Goal: Information Seeking & Learning: Learn about a topic

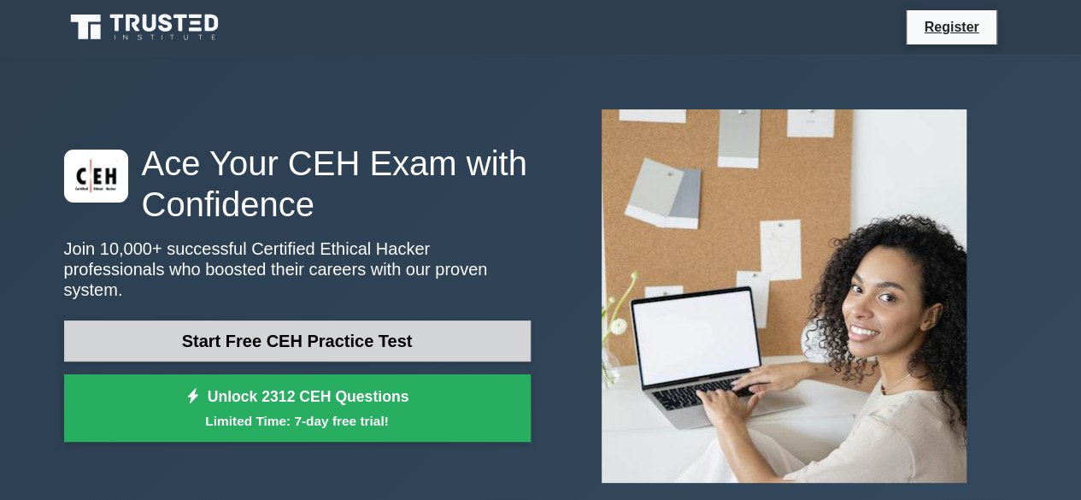
click at [419, 343] on link "Start Free CEH Practice Test" at bounding box center [297, 341] width 467 height 41
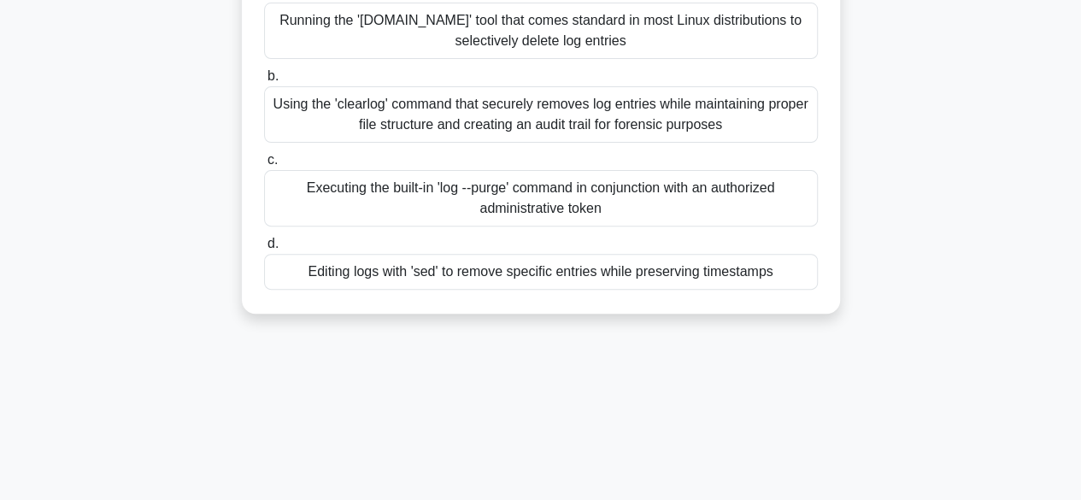
scroll to position [221, 0]
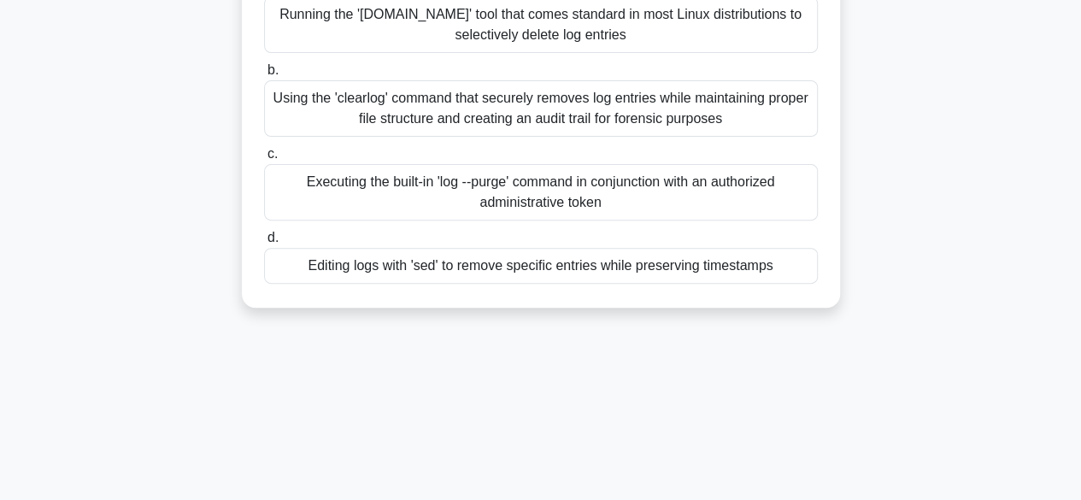
click at [692, 280] on div "Editing logs with 'sed' to remove specific entries while preserving timestamps" at bounding box center [541, 266] width 554 height 36
click at [264, 244] on input "d. Editing logs with 'sed' to remove specific entries while preserving timestam…" at bounding box center [264, 238] width 0 height 11
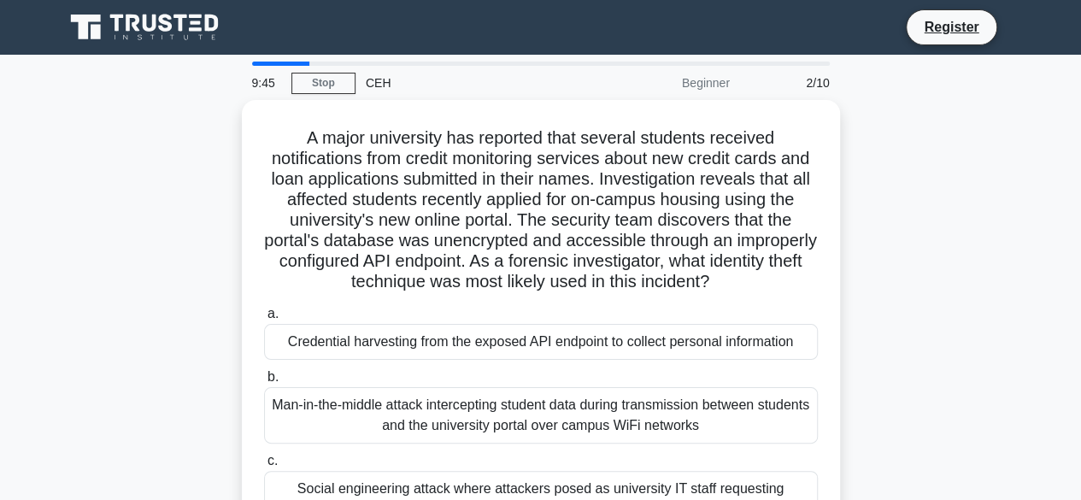
scroll to position [3, 0]
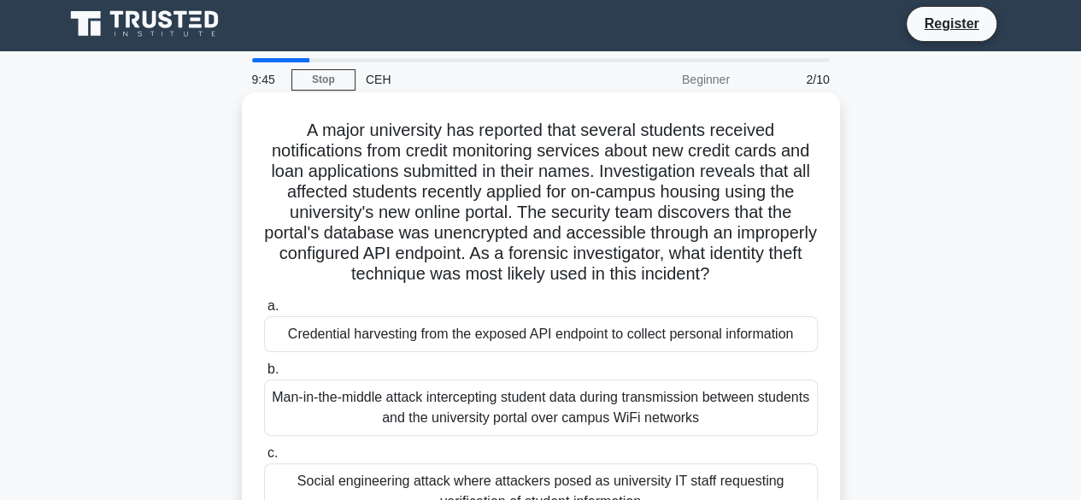
click at [622, 344] on div "Credential harvesting from the exposed API endpoint to collect personal informa…" at bounding box center [541, 334] width 554 height 36
click at [264, 312] on input "a. Credential harvesting from the exposed API endpoint to collect personal info…" at bounding box center [264, 306] width 0 height 11
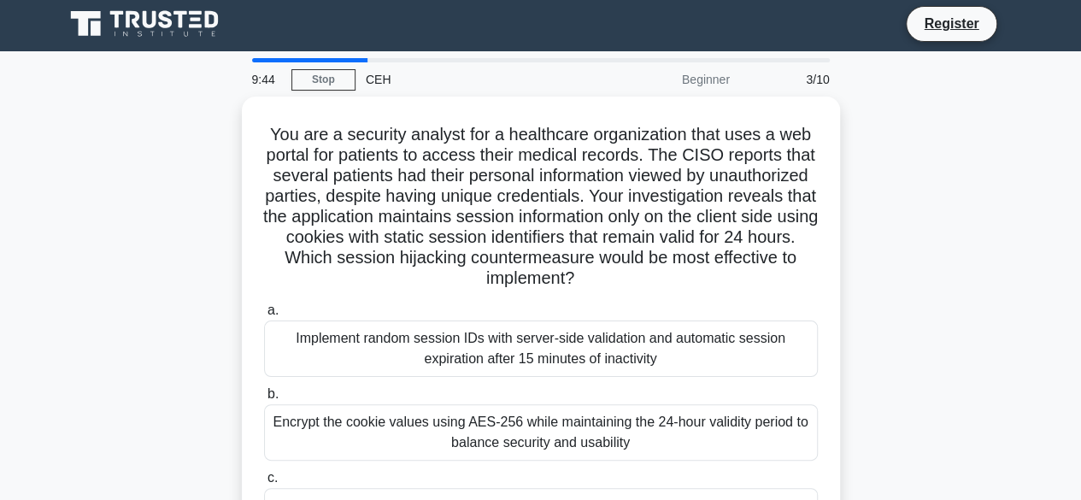
scroll to position [0, 0]
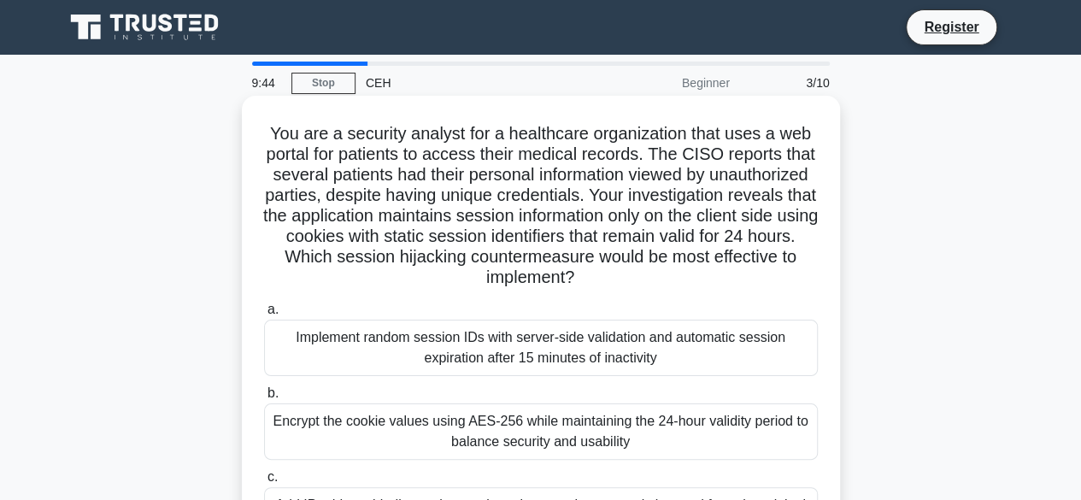
click at [593, 444] on div "Encrypt the cookie values using AES-256 while maintaining the 24-hour validity …" at bounding box center [541, 432] width 554 height 56
click at [264, 399] on input "b. Encrypt the cookie values using AES-256 while maintaining the 24-hour validi…" at bounding box center [264, 393] width 0 height 11
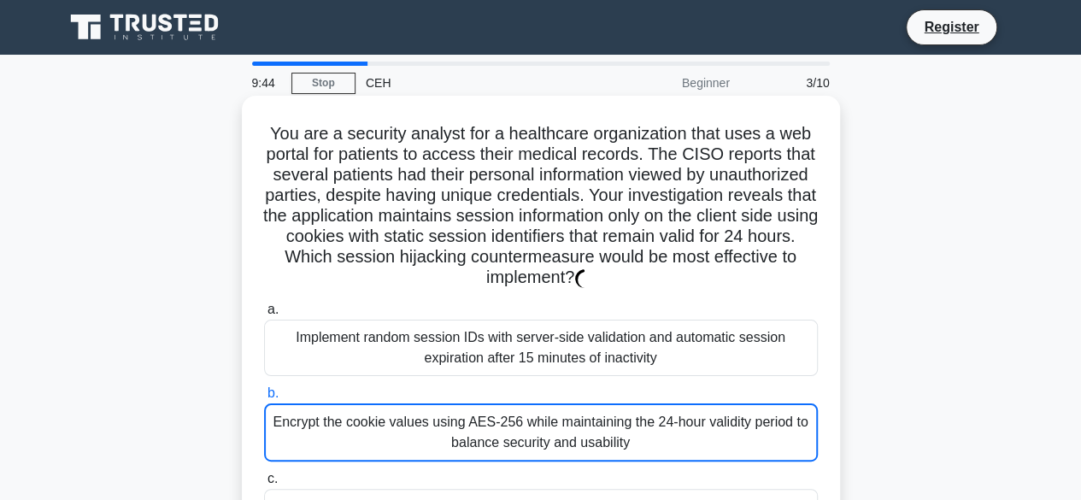
click at [628, 352] on div "Implement random session IDs with server-side validation and automatic session …" at bounding box center [541, 348] width 554 height 56
click at [264, 315] on input "a. Implement random session IDs with server-side validation and automatic sessi…" at bounding box center [264, 309] width 0 height 11
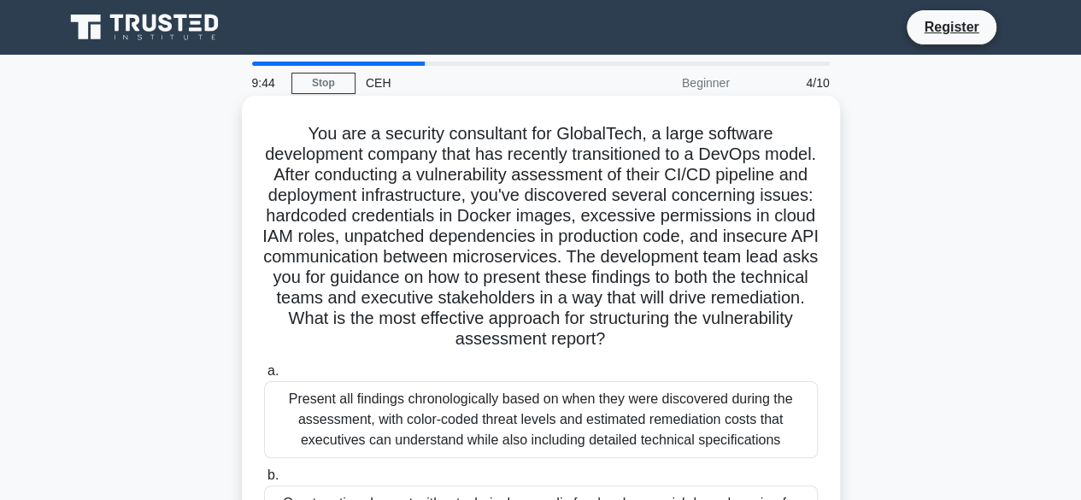
click at [602, 431] on div "Present all findings chronologically based on when they were discovered during …" at bounding box center [541, 419] width 554 height 77
click at [264, 377] on input "a. Present all findings chronologically based on when they were discovered duri…" at bounding box center [264, 371] width 0 height 11
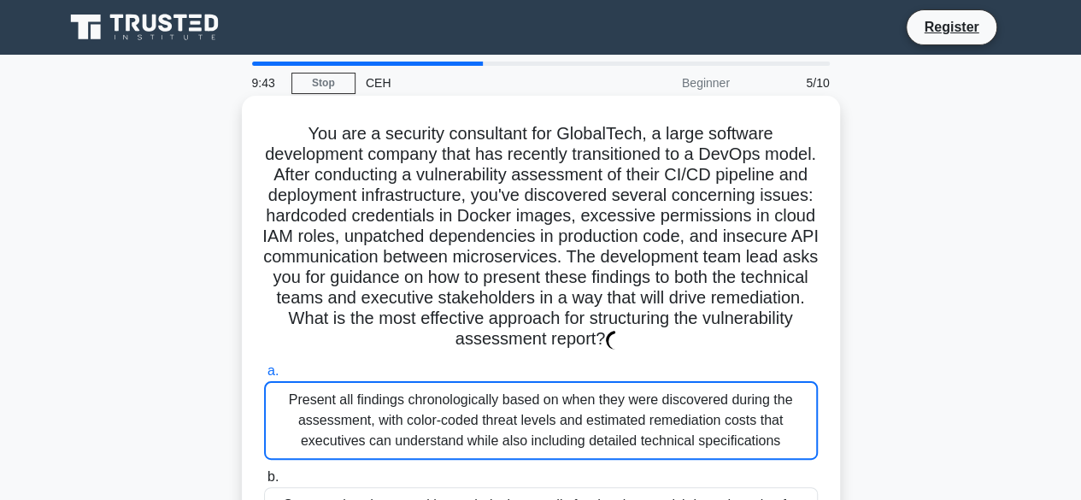
click at [624, 362] on label "a. Present all findings chronologically based on when they were discovered duri…" at bounding box center [541, 410] width 554 height 99
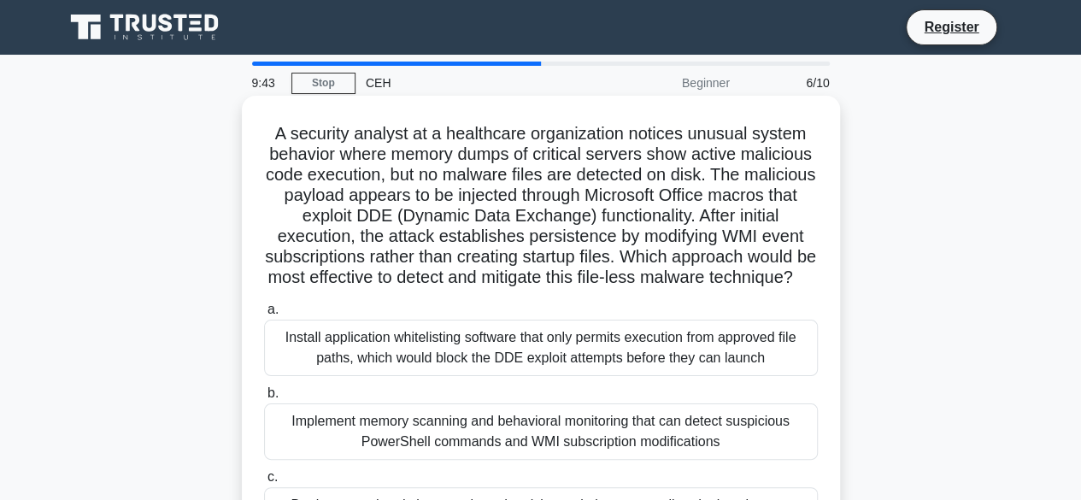
click at [617, 460] on div "Implement memory scanning and behavioral monitoring that can detect suspicious …" at bounding box center [541, 432] width 554 height 56
click at [264, 399] on input "b. Implement memory scanning and behavioral monitoring that can detect suspicio…" at bounding box center [264, 393] width 0 height 11
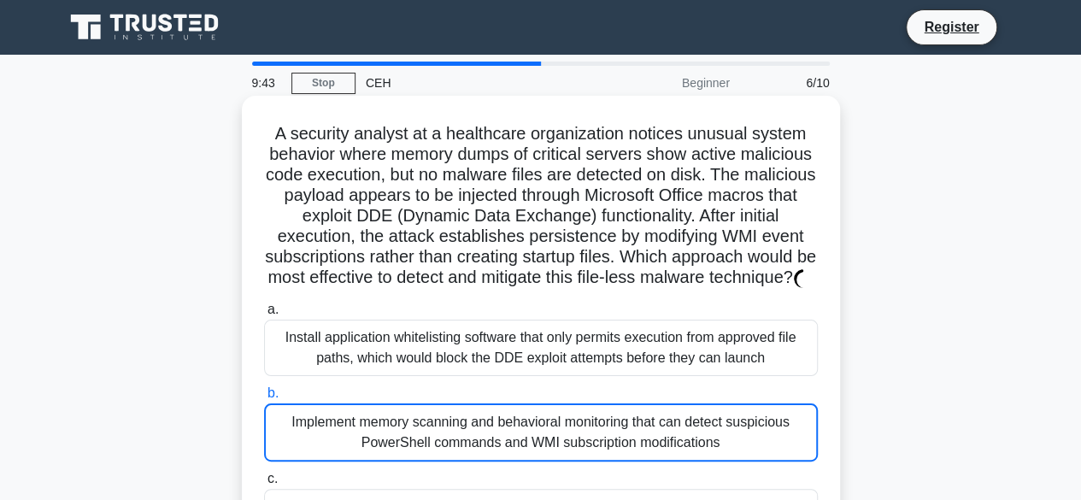
click at [627, 376] on div "Install application whitelisting software that only permits execution from appr…" at bounding box center [541, 348] width 554 height 56
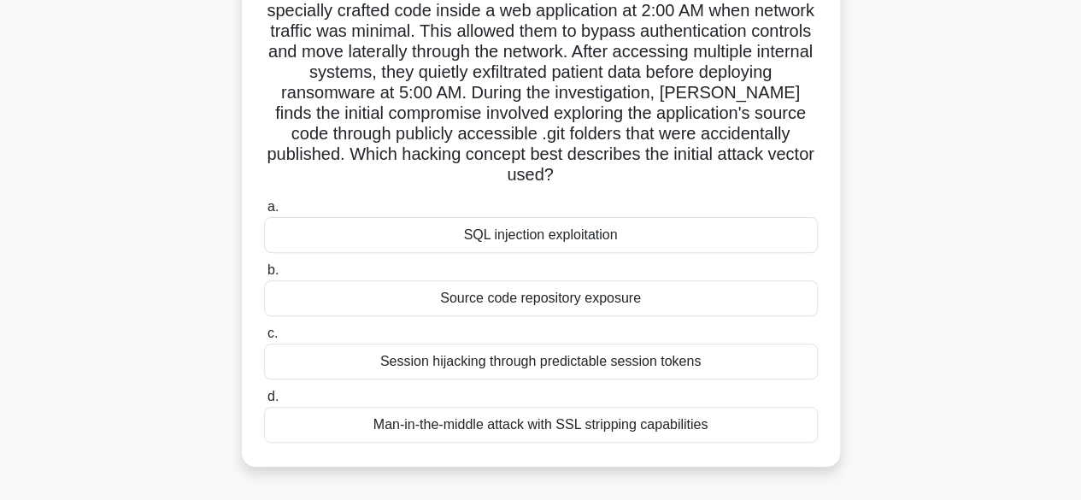
click at [621, 388] on label "d. Man-in-the-middle attack with SSL stripping capabilities" at bounding box center [541, 414] width 554 height 56
click at [264, 392] on input "d. Man-in-the-middle attack with SSL stripping capabilities" at bounding box center [264, 397] width 0 height 11
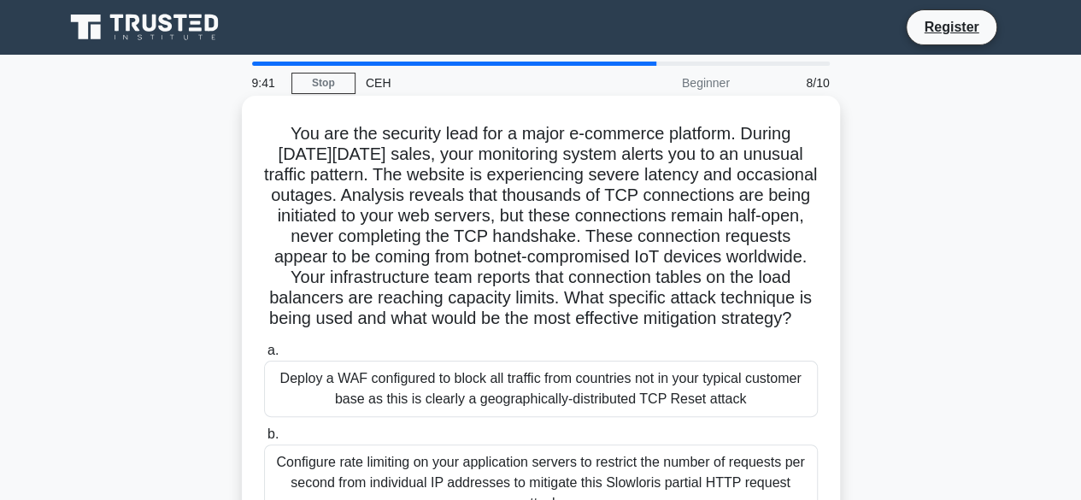
click at [624, 398] on div "Deploy a WAF configured to block all traffic from countries not in your typical…" at bounding box center [541, 389] width 554 height 56
click at [264, 356] on input "a. Deploy a WAF configured to block all traffic from countries not in your typi…" at bounding box center [264, 350] width 0 height 11
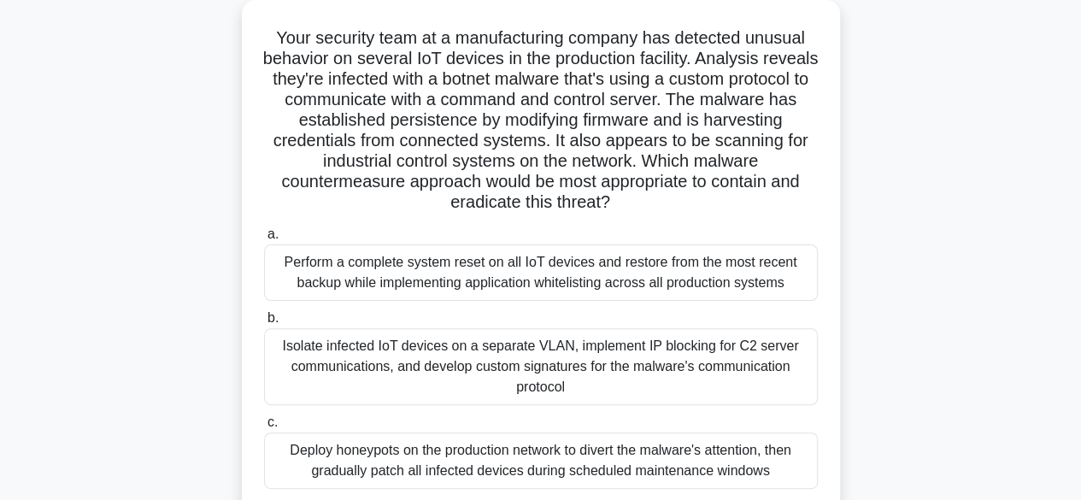
scroll to position [133, 0]
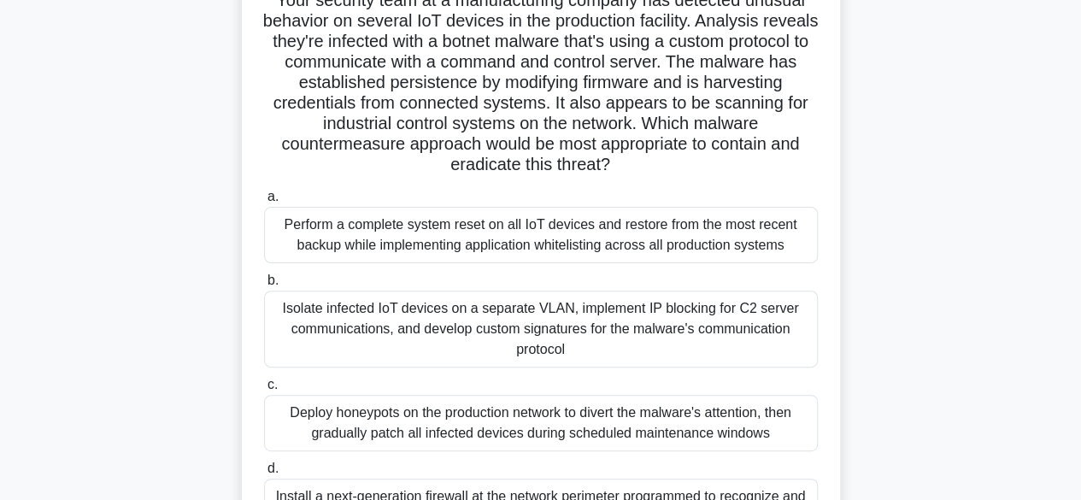
click at [575, 435] on div "Deploy honeypots on the production network to divert the malware's attention, t…" at bounding box center [541, 423] width 554 height 56
click at [264, 391] on input "c. Deploy honeypots on the production network to divert the malware's attention…" at bounding box center [264, 385] width 0 height 11
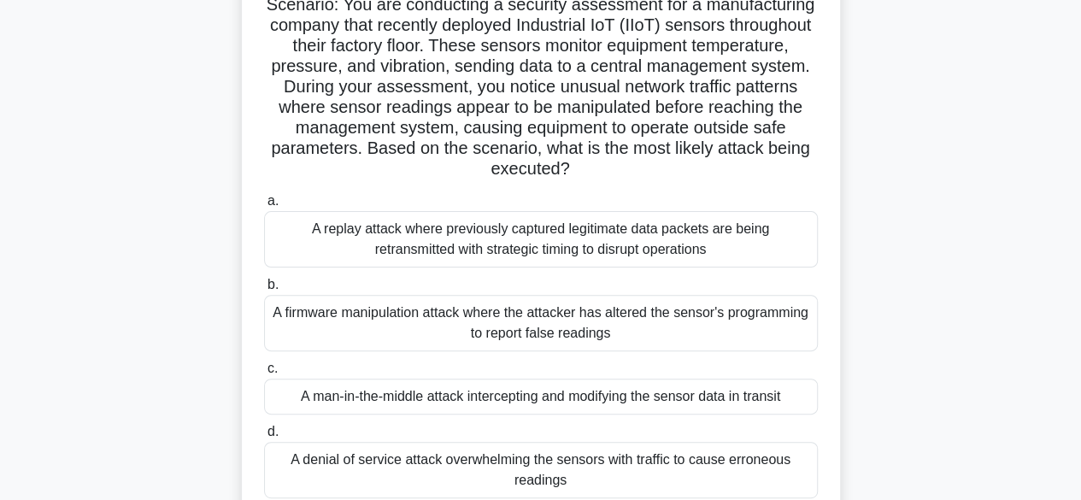
scroll to position [23, 0]
